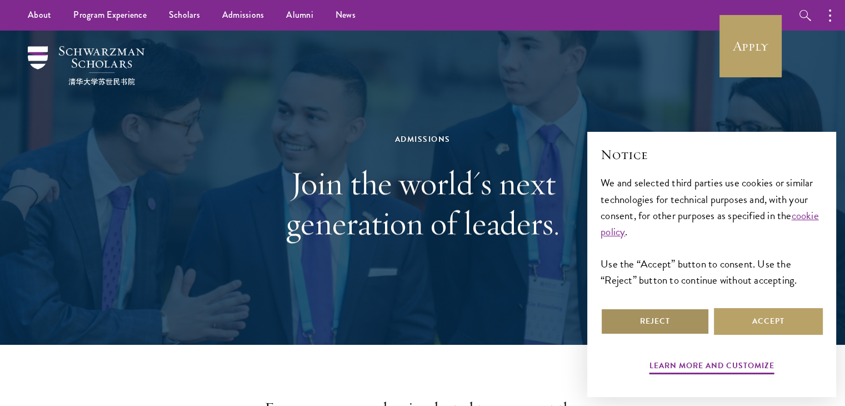
click at [667, 321] on button "Reject" at bounding box center [655, 321] width 109 height 27
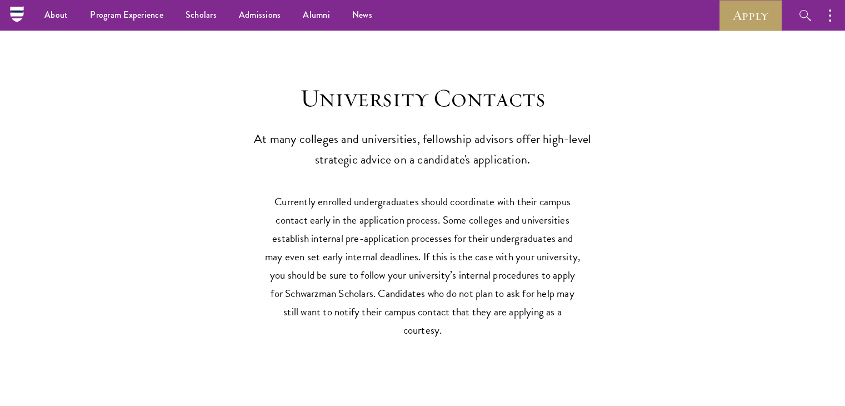
scroll to position [5047, 0]
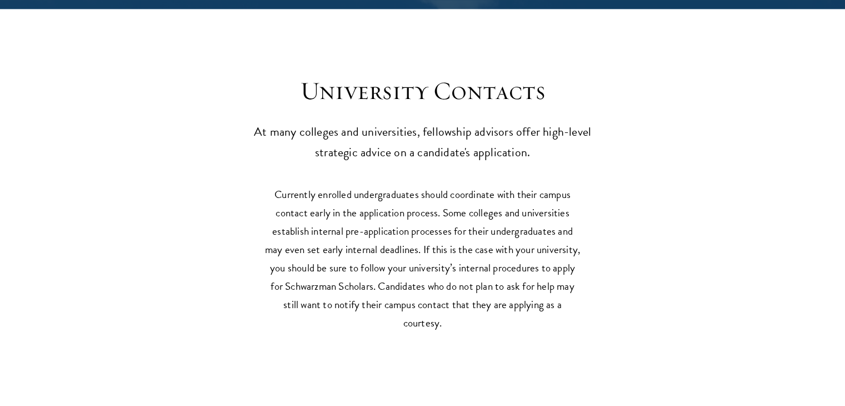
drag, startPoint x: 851, startPoint y: 327, endPoint x: 642, endPoint y: 325, distance: 209.0
click at [642, 325] on section "Currently enrolled undergraduates should coordinate with their campus contact e…" at bounding box center [422, 264] width 845 height 158
drag, startPoint x: 845, startPoint y: 328, endPoint x: 851, endPoint y: 344, distance: 17.2
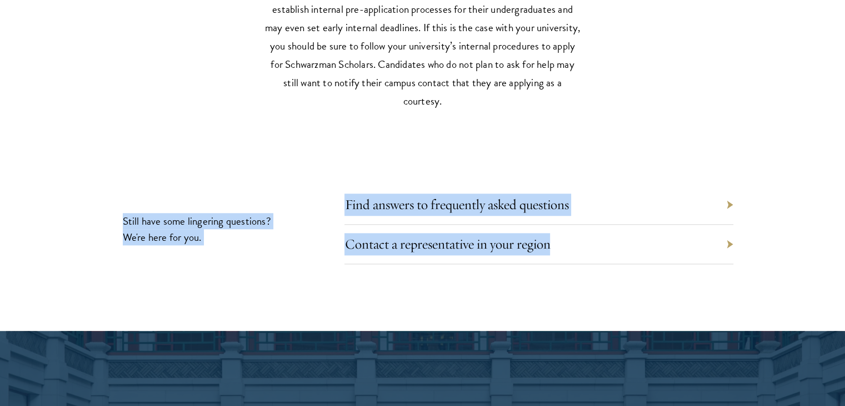
scroll to position [5275, 0]
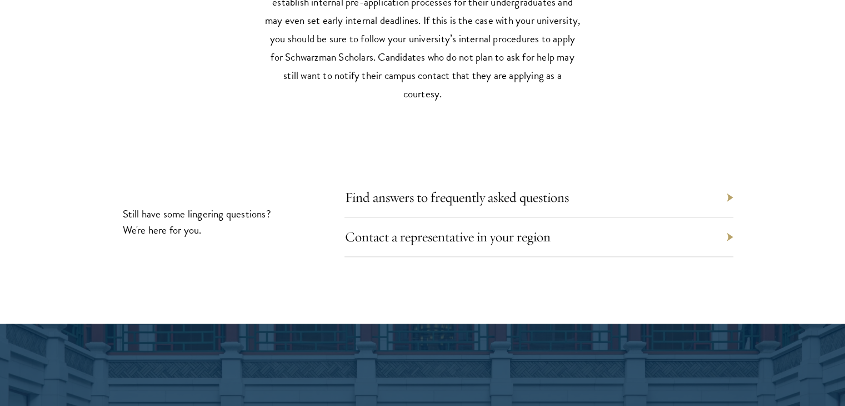
click at [725, 231] on div "Contact a representative in your region" at bounding box center [539, 236] width 389 height 39
click at [729, 227] on div "Contact a representative in your region" at bounding box center [539, 236] width 389 height 39
click at [499, 228] on link "Contact a representative in your region" at bounding box center [456, 236] width 206 height 17
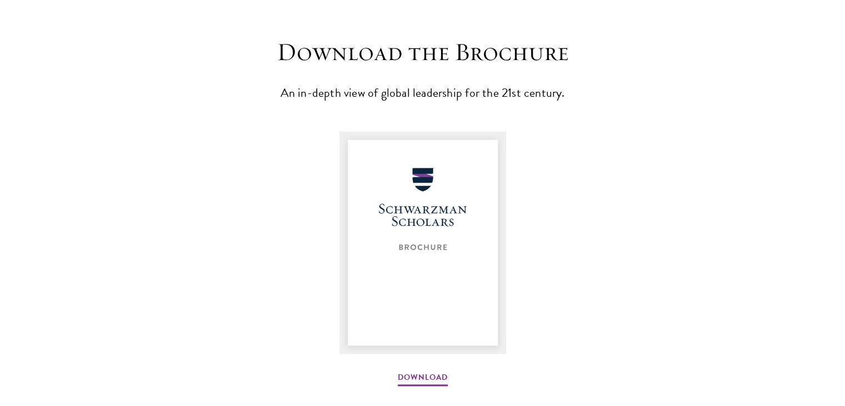
scroll to position [1439, 0]
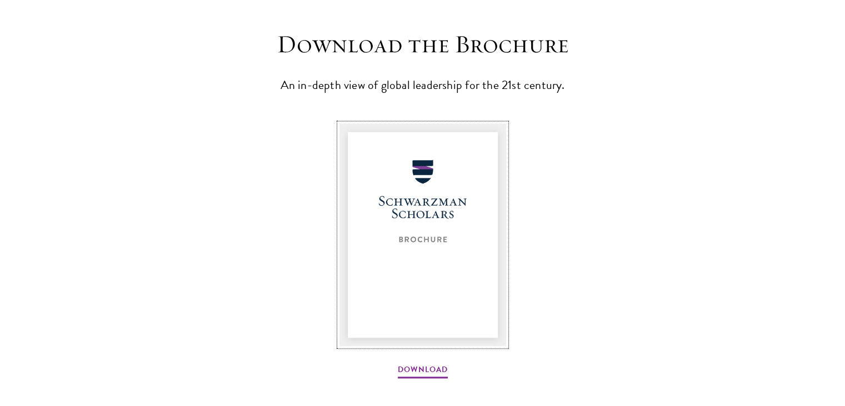
click at [460, 227] on img at bounding box center [423, 234] width 167 height 222
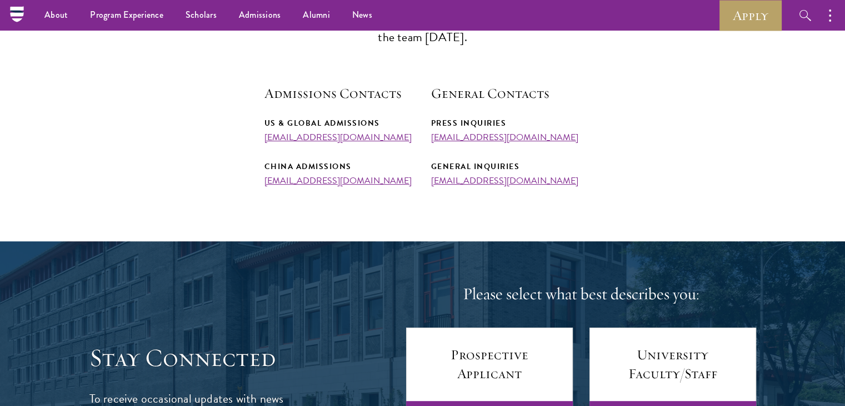
scroll to position [0, 0]
